Goal: Transaction & Acquisition: Subscribe to service/newsletter

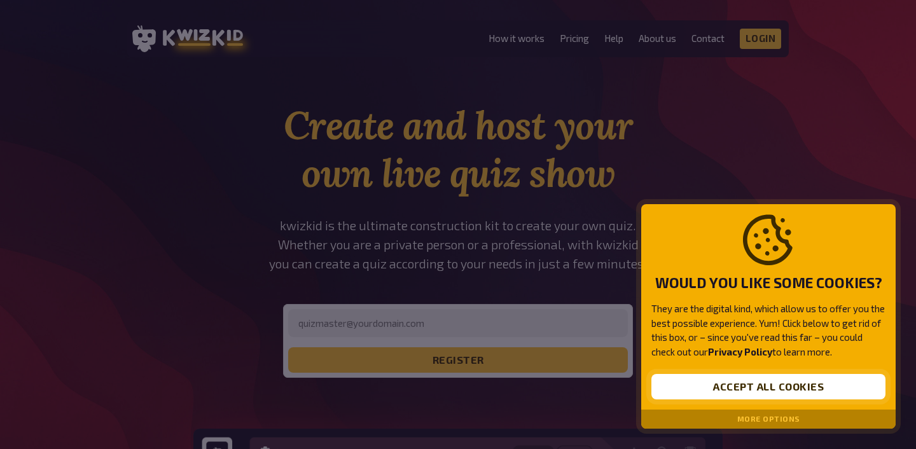
click at [721, 383] on button "Accept all cookies" at bounding box center [768, 386] width 234 height 25
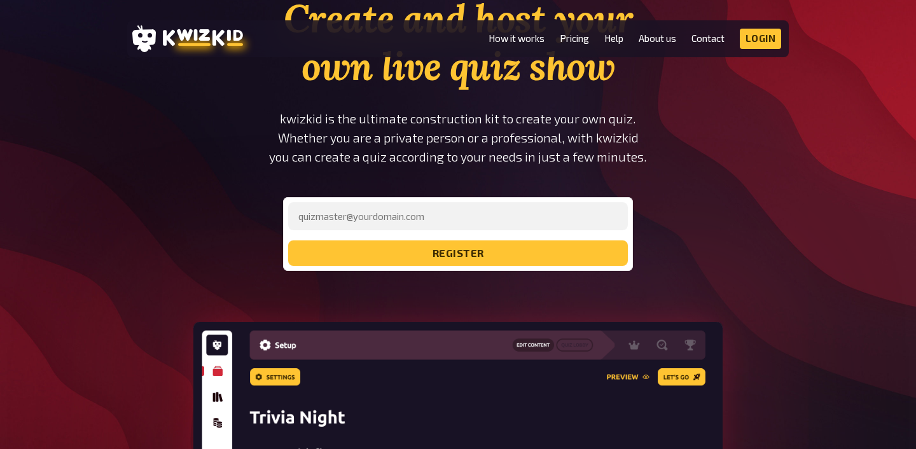
scroll to position [113, 0]
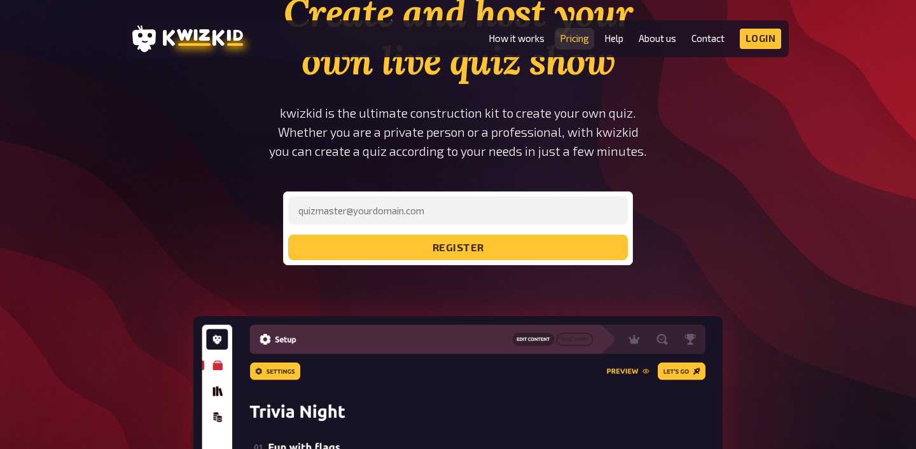
click at [567, 42] on link "Pricing" at bounding box center [574, 38] width 29 height 11
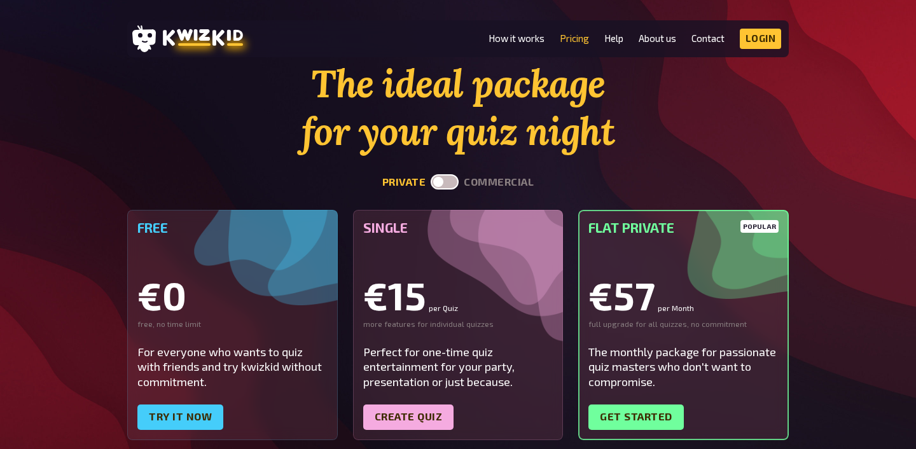
scroll to position [47, 0]
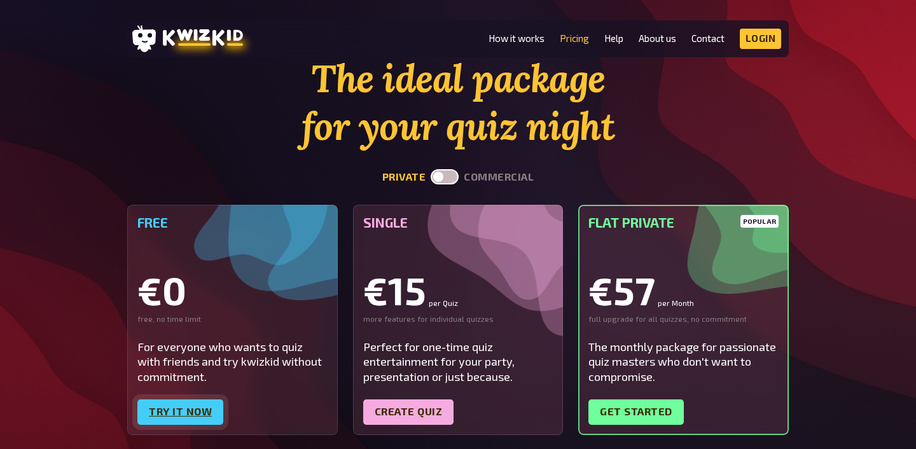
click at [193, 410] on link "Try it now" at bounding box center [180, 411] width 86 height 25
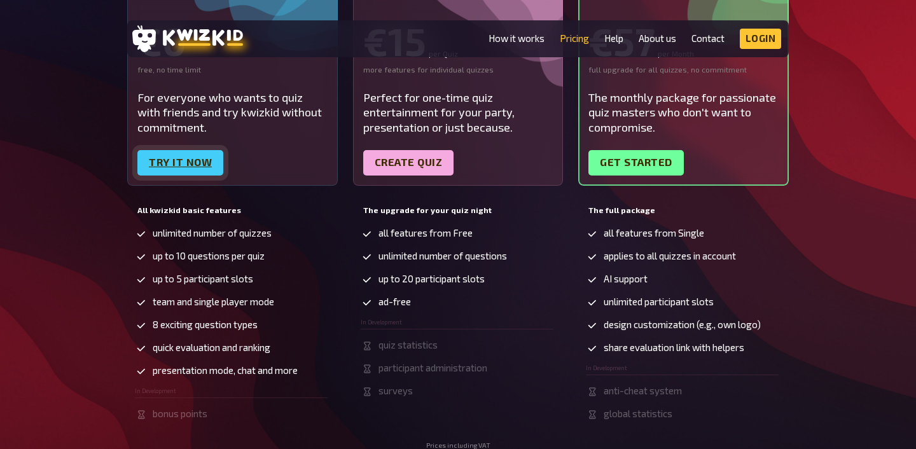
scroll to position [297, 0]
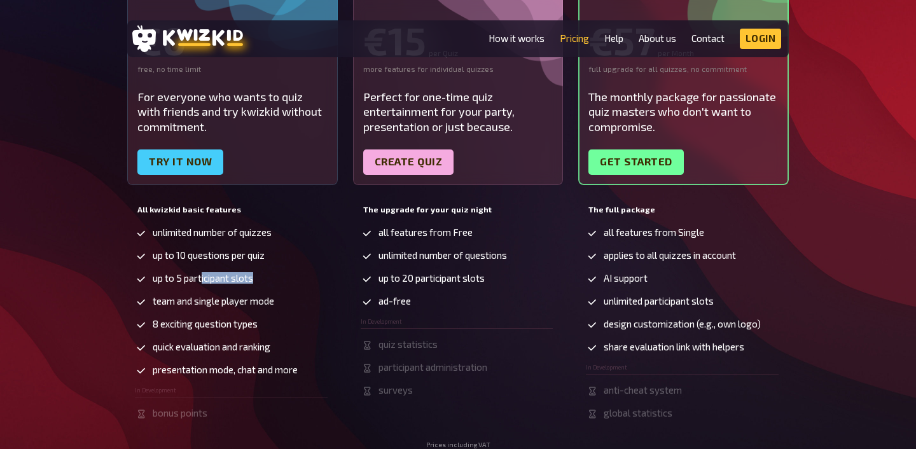
drag, startPoint x: 200, startPoint y: 280, endPoint x: 254, endPoint y: 280, distance: 53.4
click at [253, 280] on span "up to 5 participant slots" at bounding box center [203, 278] width 100 height 11
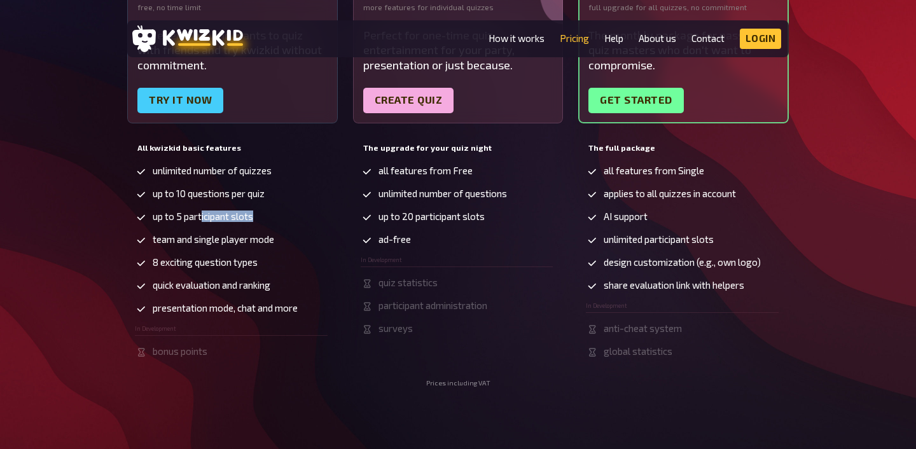
scroll to position [359, 0]
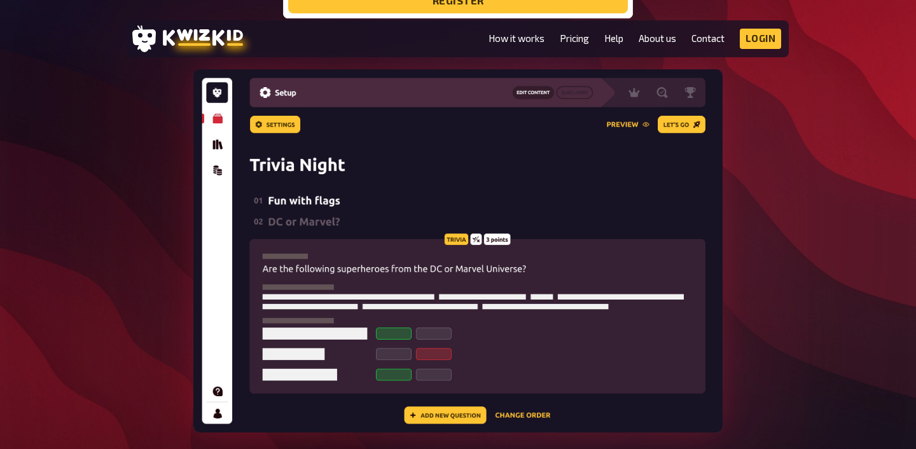
scroll to position [113, 0]
